Goal: Navigation & Orientation: Find specific page/section

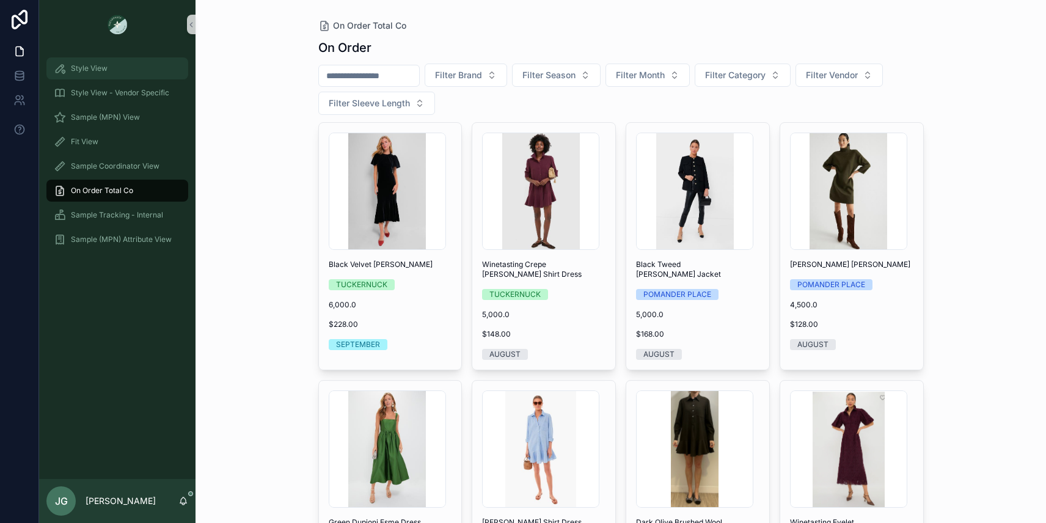
click at [90, 71] on span "Style View" at bounding box center [89, 69] width 37 height 10
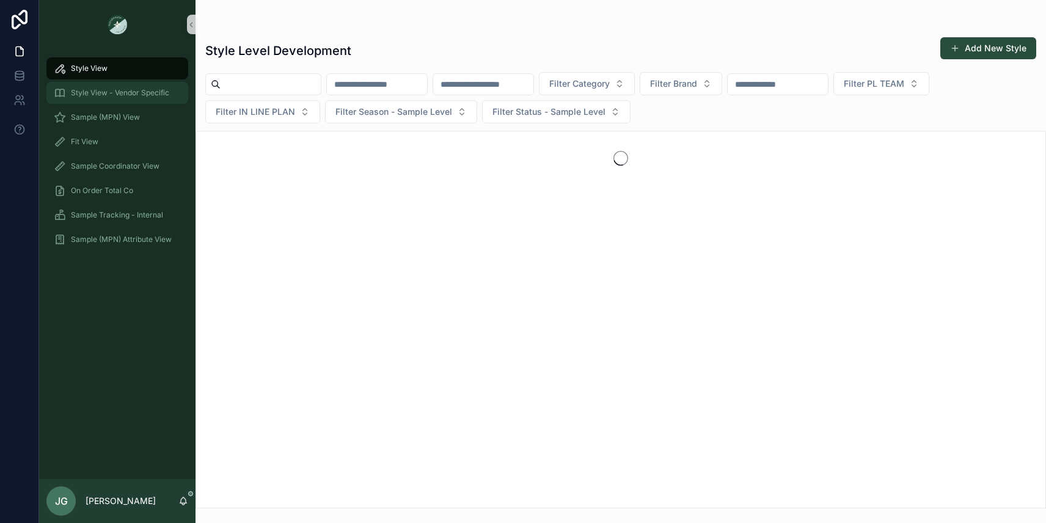
click at [90, 89] on span "Style View - Vendor Specific" at bounding box center [120, 93] width 98 height 10
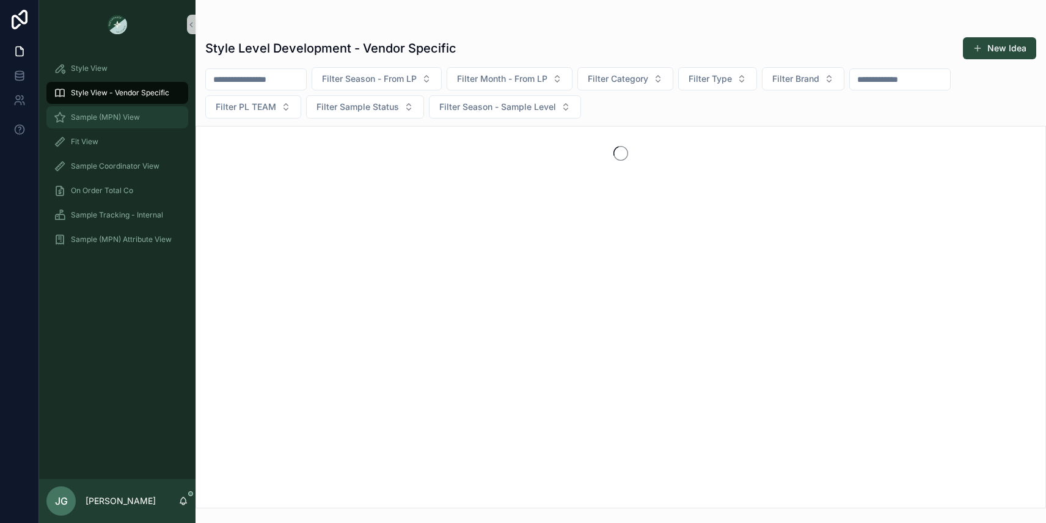
click at [98, 106] on link "Sample (MPN) View" at bounding box center [117, 117] width 142 height 22
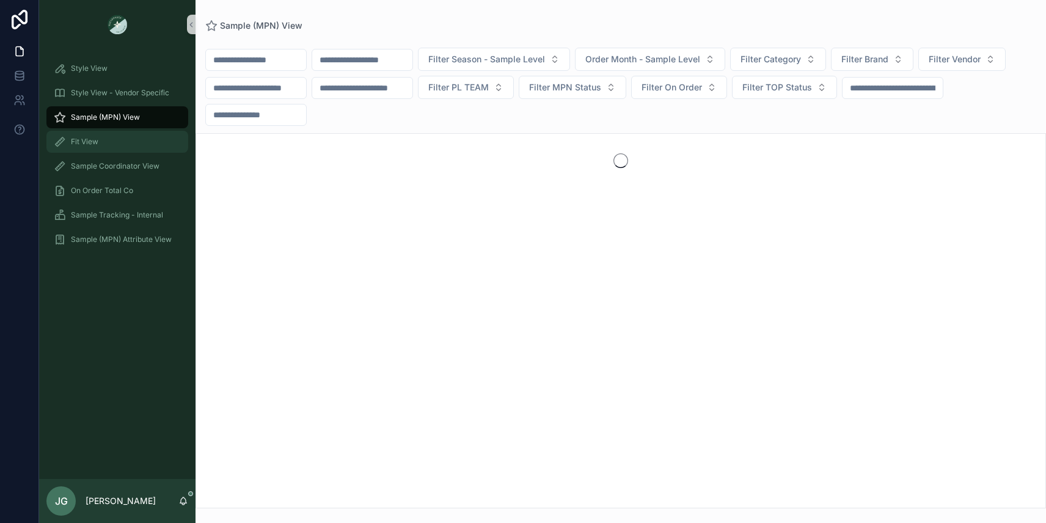
click at [97, 131] on link "Fit View" at bounding box center [117, 142] width 142 height 22
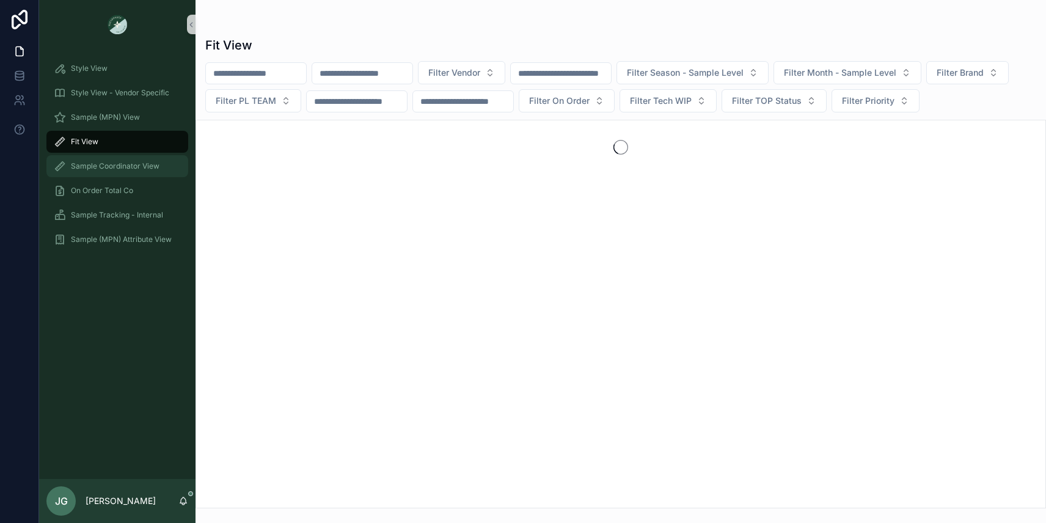
click at [106, 169] on span "Sample Coordinator View" at bounding box center [115, 166] width 89 height 10
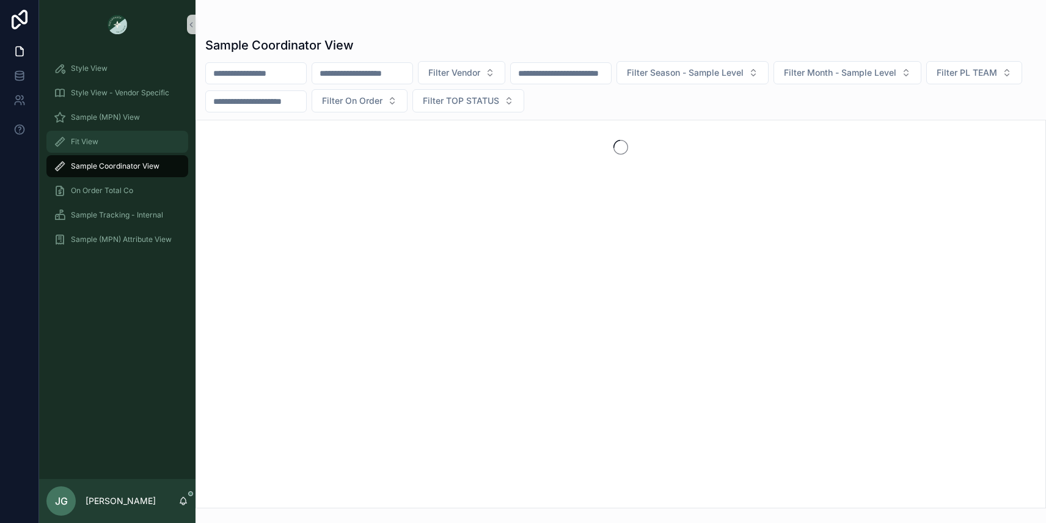
click at [102, 147] on div "Fit View" at bounding box center [117, 142] width 127 height 20
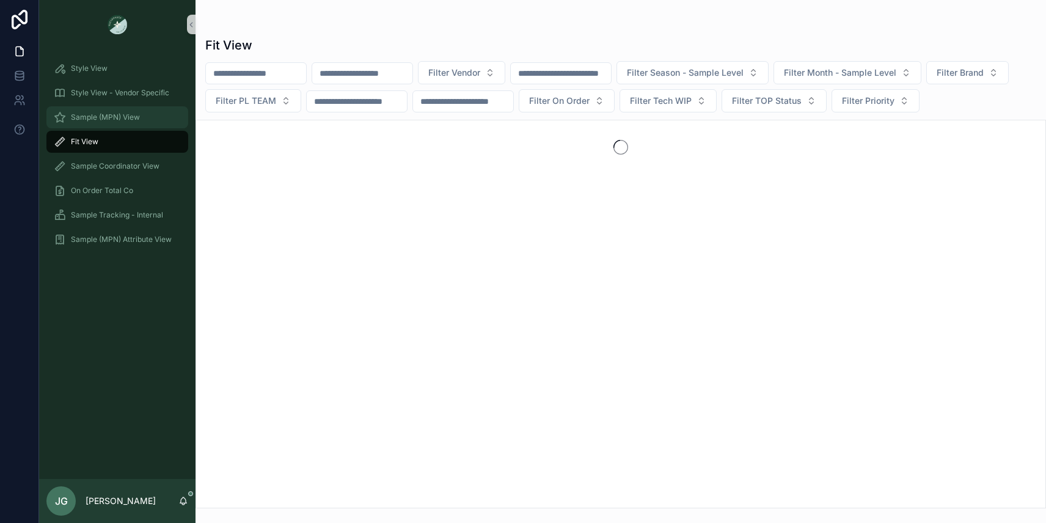
click at [104, 119] on span "Sample (MPN) View" at bounding box center [105, 117] width 69 height 10
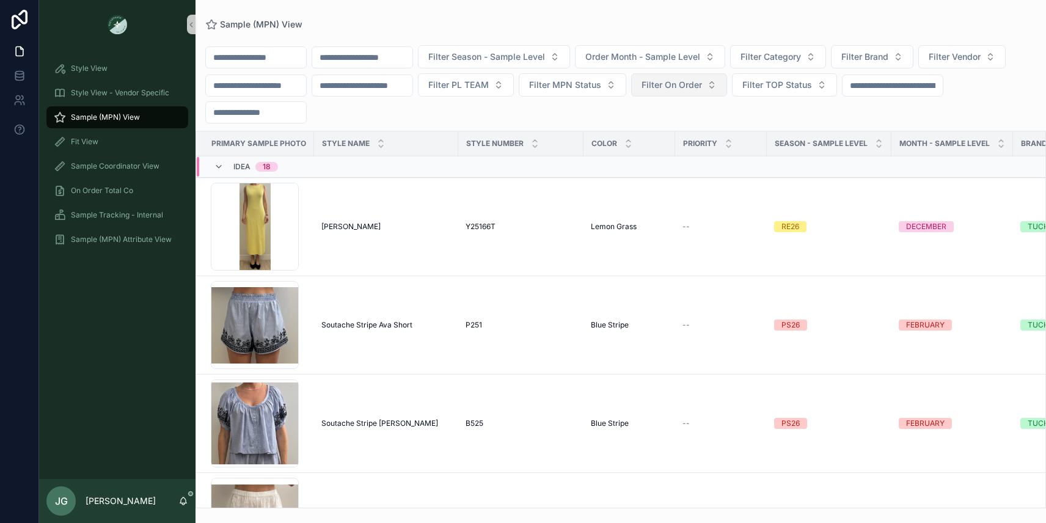
click at [665, 80] on span "Filter On Order" at bounding box center [672, 85] width 60 height 12
click at [786, 81] on span "Filter TOP Status" at bounding box center [777, 85] width 70 height 12
click at [605, 101] on div "Filter Season - Sample Level Order Month - Sample Level Filter Category Filter …" at bounding box center [621, 84] width 850 height 78
click at [581, 83] on span "Filter MPN Status" at bounding box center [565, 85] width 72 height 12
